Goal: Task Accomplishment & Management: Complete application form

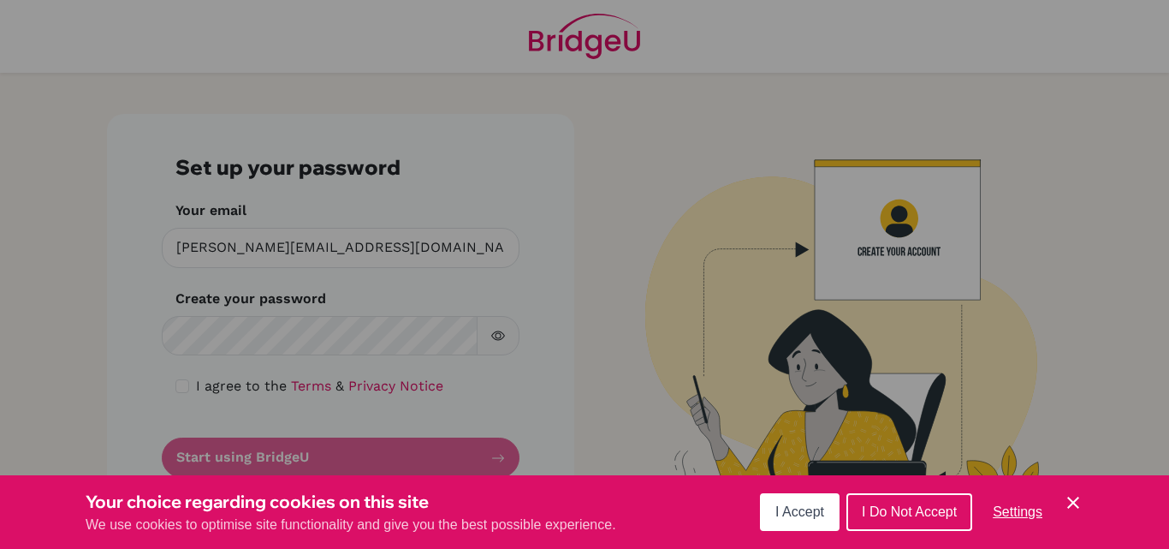
click at [808, 496] on button "I Accept" at bounding box center [800, 512] width 80 height 38
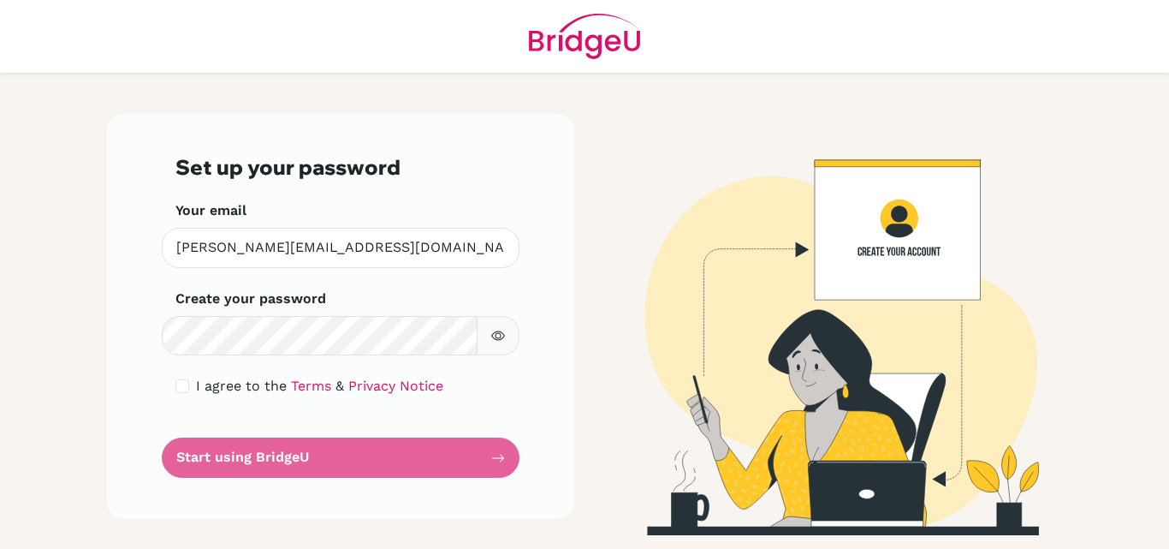
click at [326, 453] on form "Set up your password Your email [PERSON_NAME][EMAIL_ADDRESS][DOMAIN_NAME] Inval…" at bounding box center [340, 316] width 330 height 323
click at [302, 380] on link "Terms" at bounding box center [311, 386] width 40 height 16
click at [497, 334] on icon "button" at bounding box center [498, 336] width 14 height 14
click at [268, 454] on form "Set up your password Your email [PERSON_NAME][EMAIL_ADDRESS][DOMAIN_NAME] Inval…" at bounding box center [340, 316] width 330 height 323
click at [376, 458] on form "Set up your password Your email [PERSON_NAME][EMAIL_ADDRESS][DOMAIN_NAME] Inval…" at bounding box center [340, 316] width 330 height 323
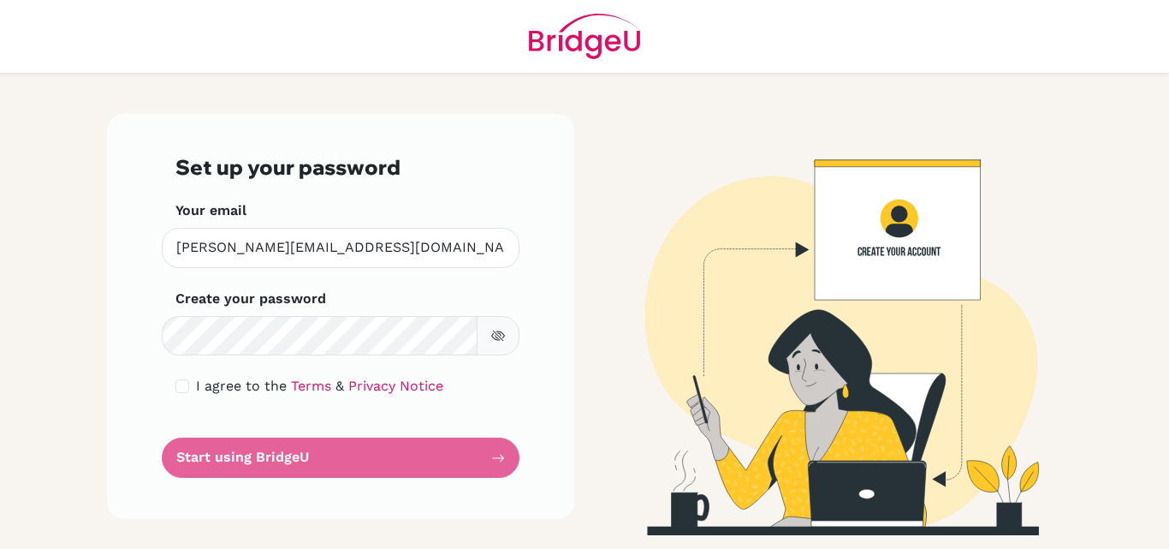
click at [301, 453] on form "Set up your password Your email [PERSON_NAME][EMAIL_ADDRESS][DOMAIN_NAME] Inval…" at bounding box center [340, 316] width 330 height 323
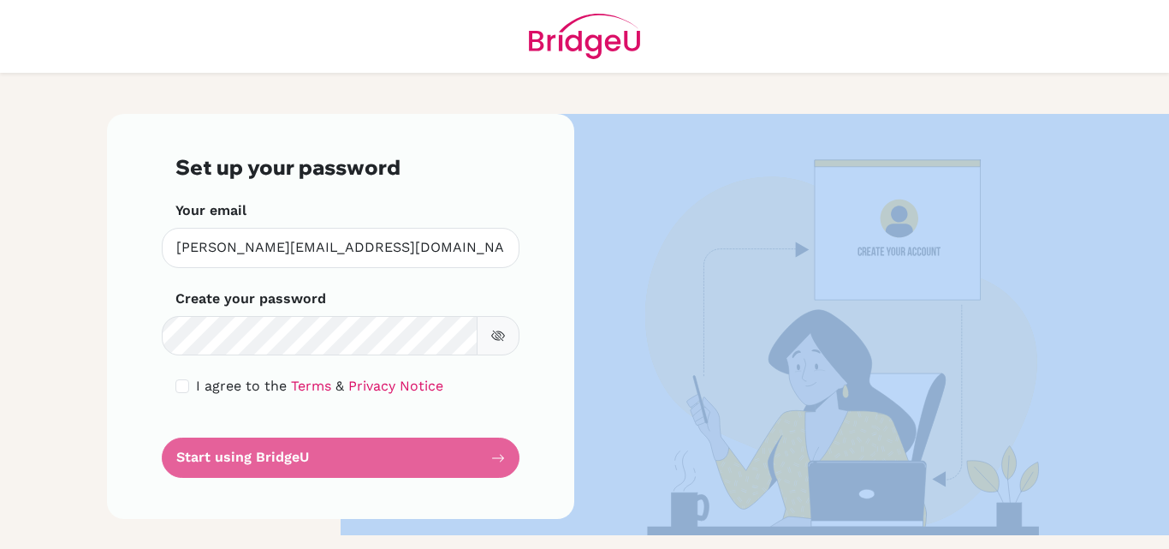
click at [301, 453] on form "Set up your password Your email [PERSON_NAME][EMAIL_ADDRESS][DOMAIN_NAME] Inval…" at bounding box center [340, 316] width 330 height 323
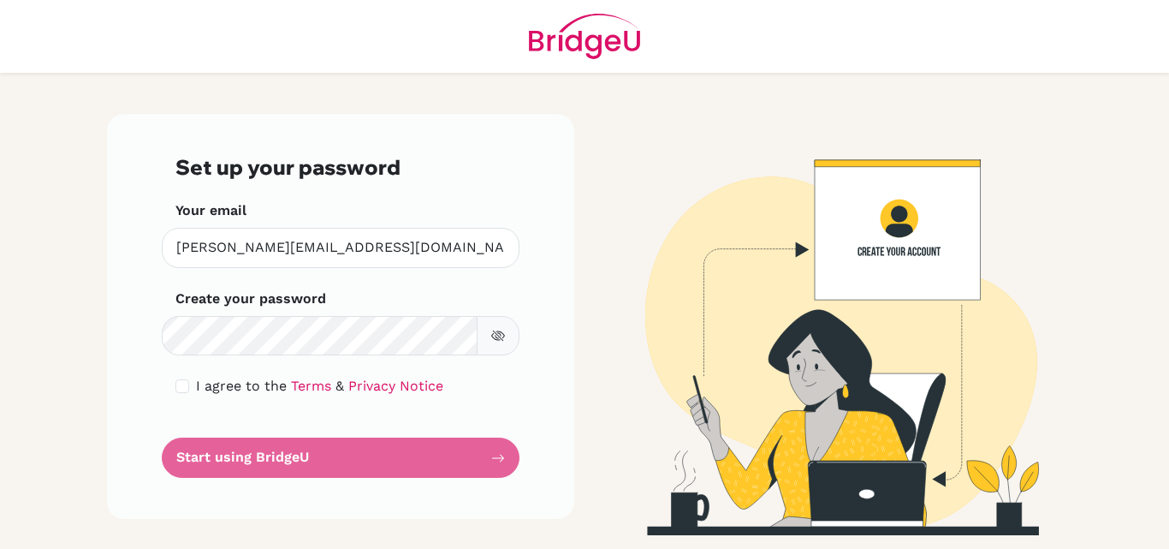
click at [301, 453] on form "Set up your password Your email [PERSON_NAME][EMAIL_ADDRESS][DOMAIN_NAME] Inval…" at bounding box center [340, 316] width 330 height 323
click at [496, 459] on form "Set up your password Your email [PERSON_NAME][EMAIL_ADDRESS][DOMAIN_NAME] Inval…" at bounding box center [340, 316] width 330 height 323
click at [949, 248] on img at bounding box center [829, 324] width 976 height 421
click at [896, 247] on img at bounding box center [829, 324] width 976 height 421
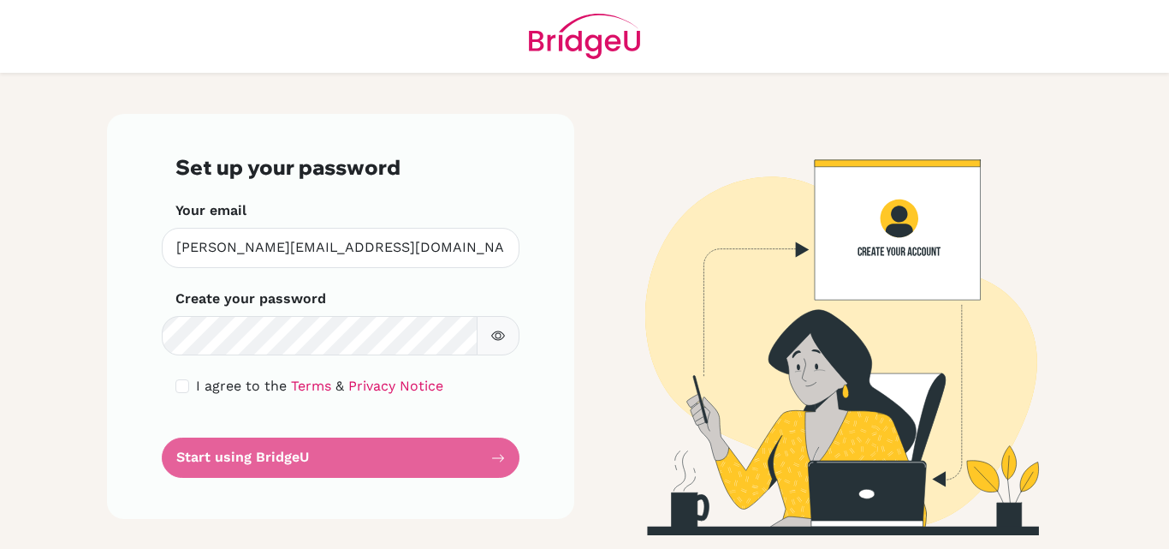
click at [858, 222] on img at bounding box center [829, 324] width 976 height 421
click at [675, 249] on img at bounding box center [829, 324] width 976 height 421
click at [357, 386] on link "Privacy Notice" at bounding box center [395, 386] width 95 height 16
